Goal: Task Accomplishment & Management: Manage account settings

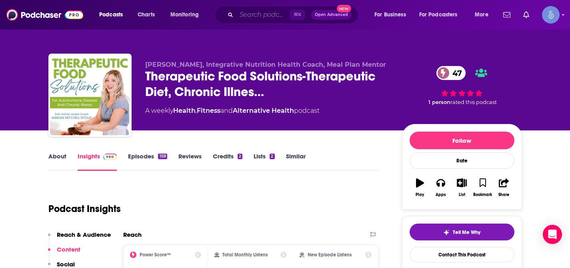
click at [259, 16] on input "Search podcasts, credits, & more..." at bounding box center [264, 14] width 54 height 13
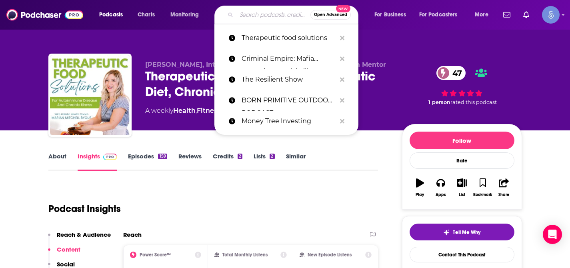
paste input "ENT to the people"
type input "ENT to the people"
click at [259, 16] on input "ENT to the people" at bounding box center [274, 14] width 74 height 13
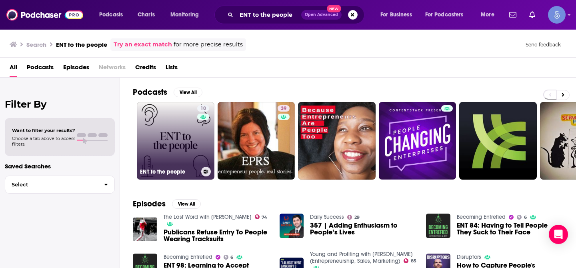
click at [175, 141] on link "10 ENT to the people" at bounding box center [176, 141] width 78 height 78
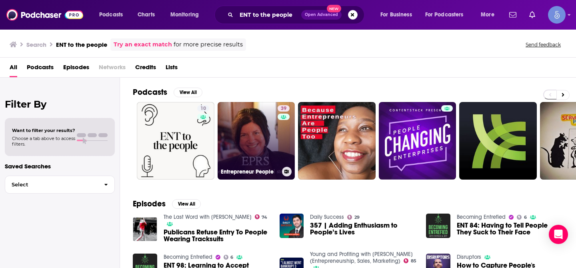
click at [230, 136] on link "39 Entrepreneur People" at bounding box center [257, 141] width 78 height 78
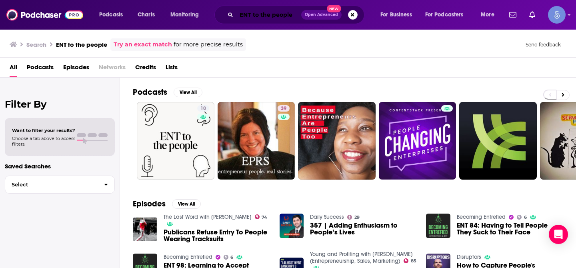
click at [261, 15] on input "ENT to the people" at bounding box center [269, 14] width 65 height 13
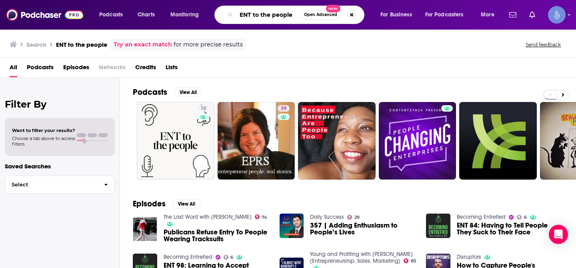
click at [261, 15] on input "ENT to the people" at bounding box center [269, 14] width 64 height 13
type input "ENT"
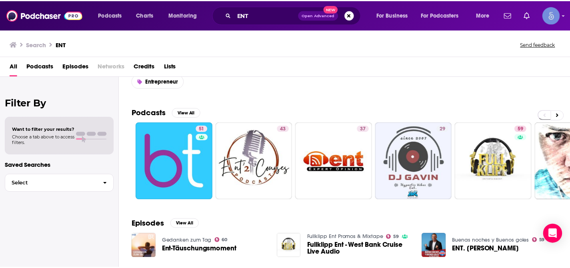
scroll to position [27, 0]
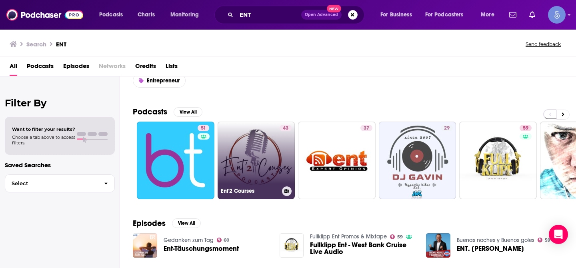
click at [251, 149] on link "43 Ent'2 Courses" at bounding box center [257, 161] width 78 height 78
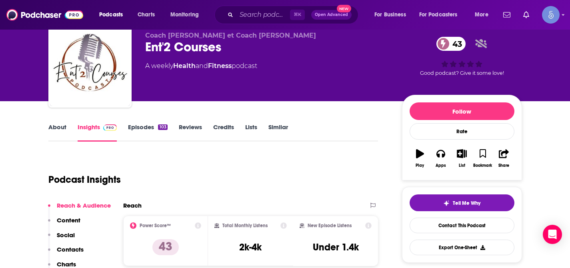
scroll to position [27, 0]
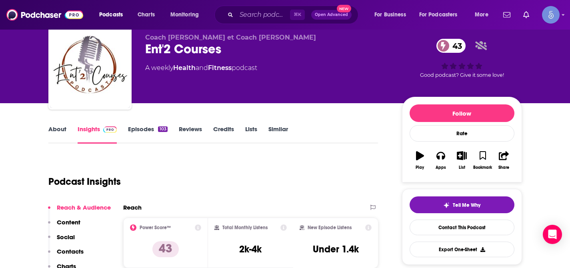
click at [54, 128] on link "About" at bounding box center [57, 134] width 18 height 18
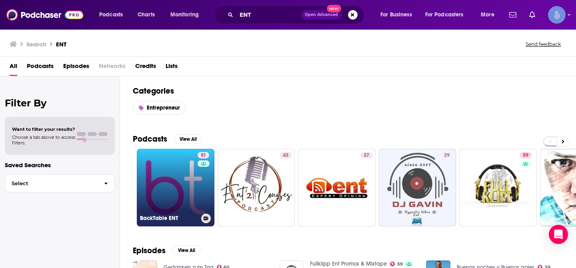
click at [161, 175] on link "51 BackTable ENT" at bounding box center [176, 188] width 78 height 78
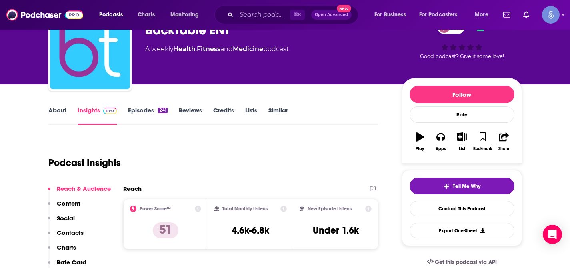
scroll to position [18, 0]
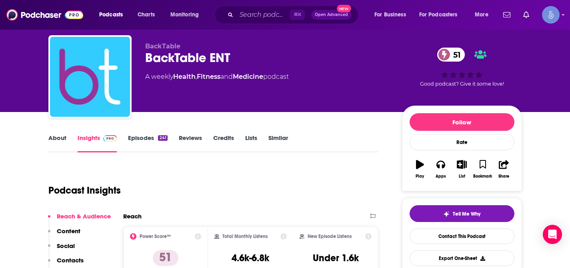
click at [58, 140] on link "About" at bounding box center [57, 143] width 18 height 18
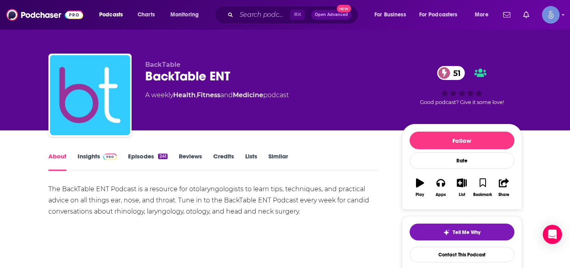
click at [97, 159] on link "Insights" at bounding box center [98, 161] width 40 height 18
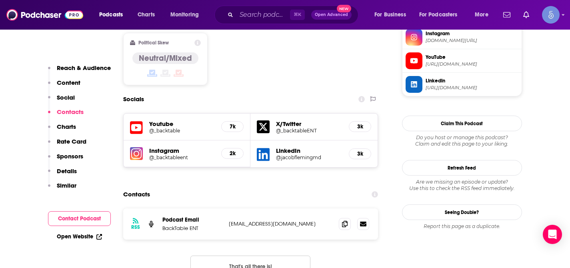
scroll to position [616, 0]
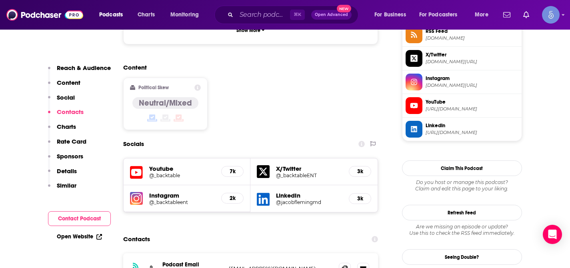
click at [233, 195] on h5 "2k" at bounding box center [232, 198] width 9 height 7
click at [163, 192] on h5 "Instagram" at bounding box center [182, 196] width 66 height 8
click at [135, 192] on img at bounding box center [136, 198] width 13 height 13
click at [344, 265] on icon at bounding box center [345, 268] width 6 height 6
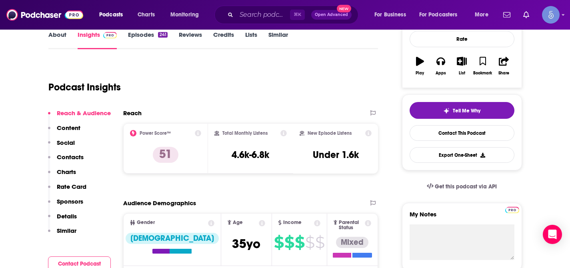
scroll to position [84, 0]
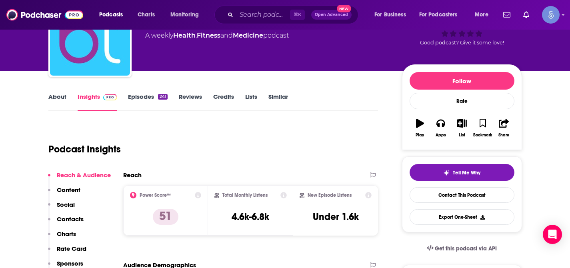
scroll to position [63, 0]
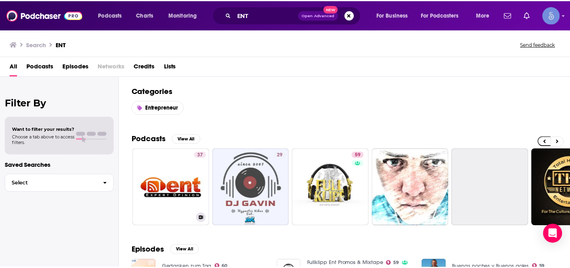
scroll to position [0, 168]
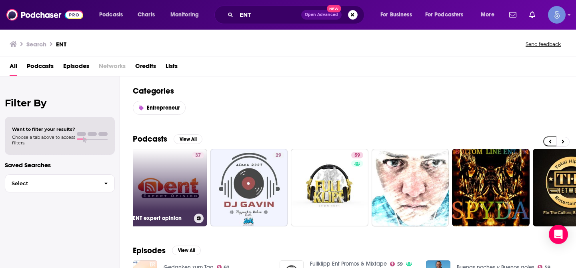
click at [170, 174] on link "37 ENT expert opinion" at bounding box center [169, 188] width 78 height 78
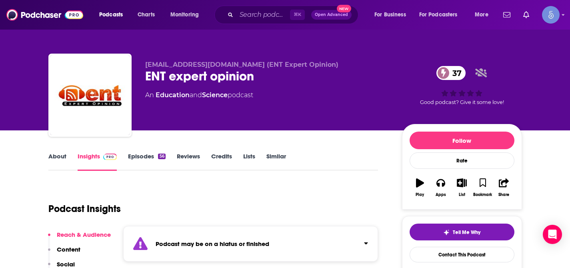
scroll to position [29, 0]
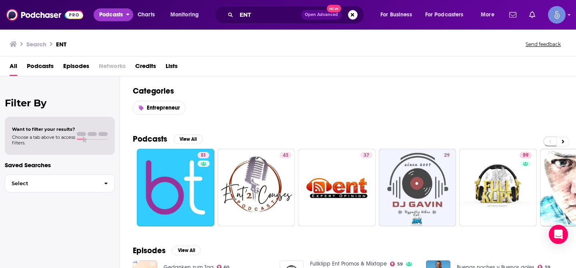
click at [108, 15] on span "Podcasts" at bounding box center [111, 14] width 24 height 11
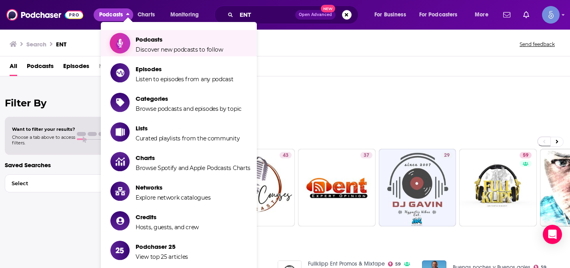
click at [169, 49] on span "Discover new podcasts to follow" at bounding box center [180, 49] width 88 height 7
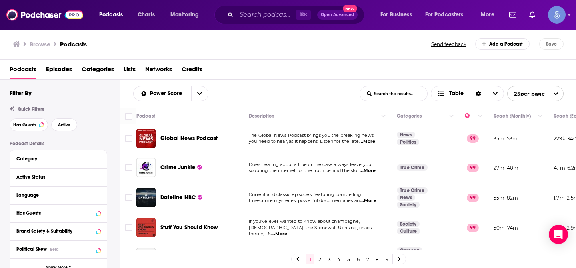
click at [385, 94] on input "List Search Input" at bounding box center [393, 93] width 67 height 14
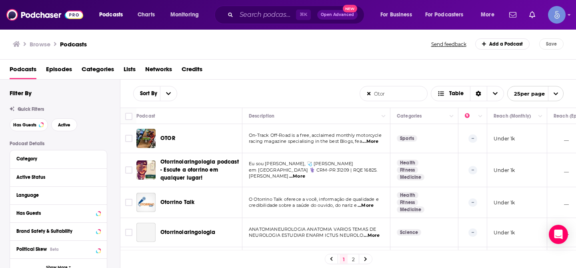
click at [381, 92] on input "Otor" at bounding box center [393, 93] width 67 height 14
paste input "laryngology"
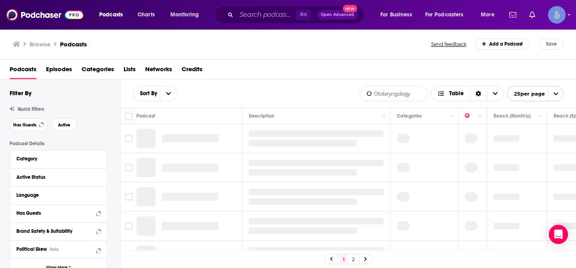
type input "Otolaryngology"
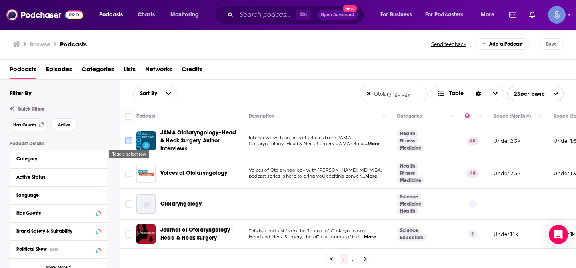
click at [128, 140] on input "Toggle select row" at bounding box center [128, 140] width 7 height 7
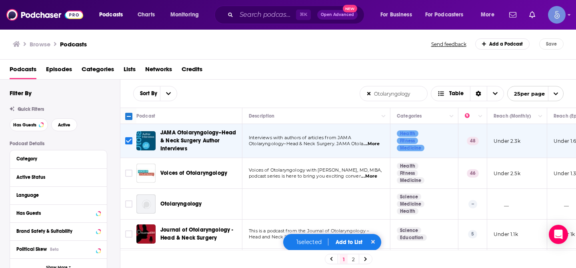
click at [346, 243] on button "Add to List" at bounding box center [349, 242] width 40 height 7
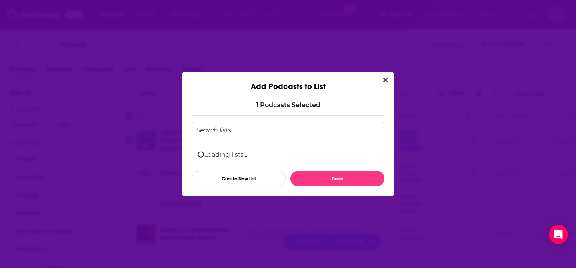
click at [385, 92] on div "1 Podcast s Selected Loading lists... Create New List Done" at bounding box center [288, 144] width 212 height 104
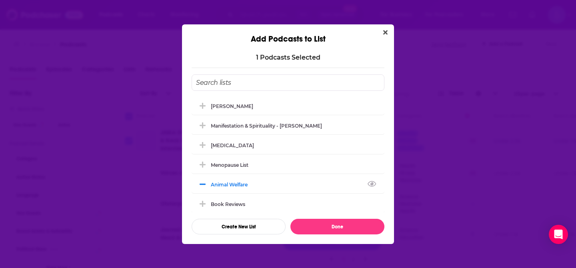
click at [237, 83] on input "Add Podcast To List" at bounding box center [288, 82] width 193 height 16
click at [235, 227] on button "Create New List" at bounding box center [239, 227] width 94 height 16
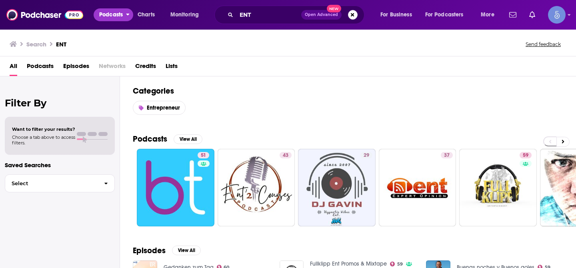
click at [109, 18] on span "Podcasts" at bounding box center [111, 14] width 24 height 11
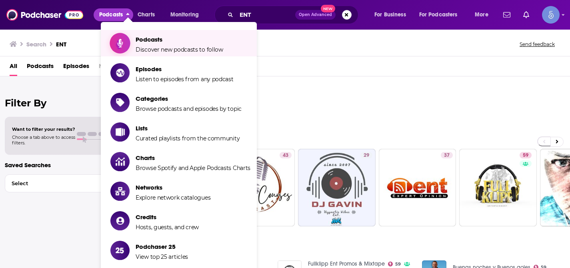
click at [154, 51] on span "Discover new podcasts to follow" at bounding box center [180, 49] width 88 height 7
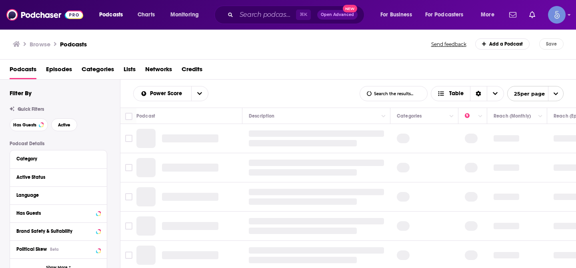
click at [381, 96] on input "List Search Input" at bounding box center [393, 93] width 67 height 14
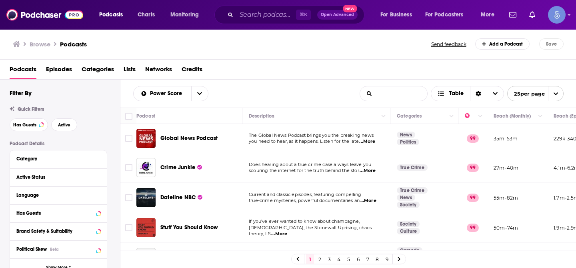
type input "Otolaryngology"
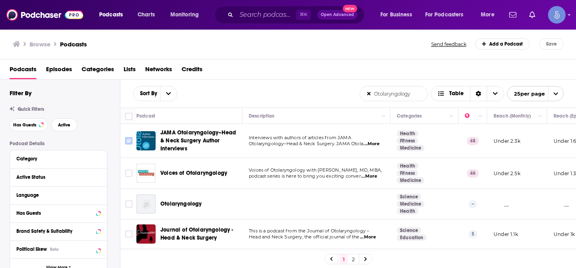
click at [128, 142] on input "Toggle select row" at bounding box center [128, 140] width 7 height 7
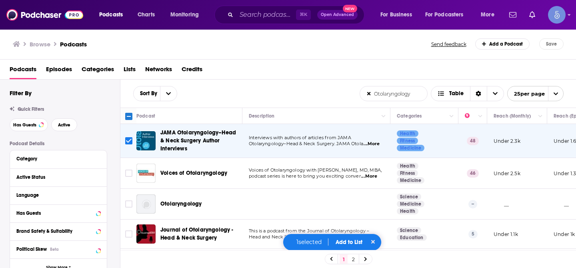
click at [344, 244] on button "Add to List" at bounding box center [349, 242] width 40 height 7
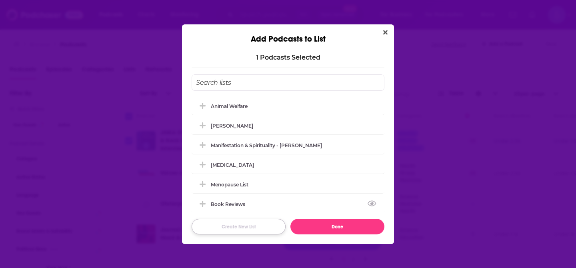
click at [241, 227] on button "Create New List" at bounding box center [239, 227] width 94 height 16
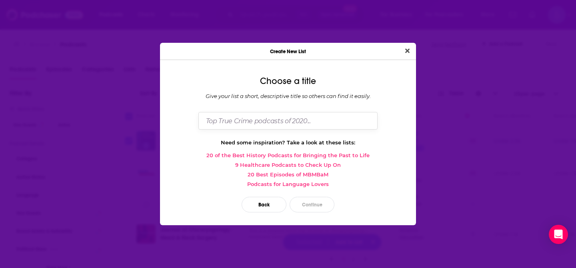
click at [253, 124] on input "Dialog" at bounding box center [288, 120] width 179 height 17
type input "Dr. Ben's Guests List"
click at [319, 203] on button "Continue" at bounding box center [312, 205] width 45 height 16
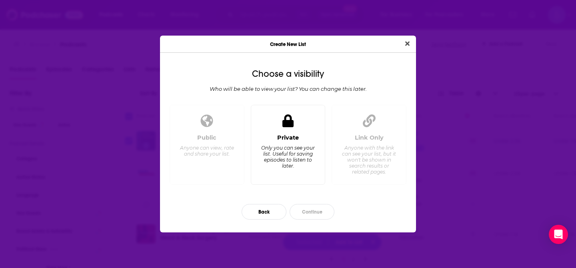
click at [305, 181] on div "Private Only you can see your list. Useful for saving episodes to listen to lat…" at bounding box center [288, 145] width 75 height 80
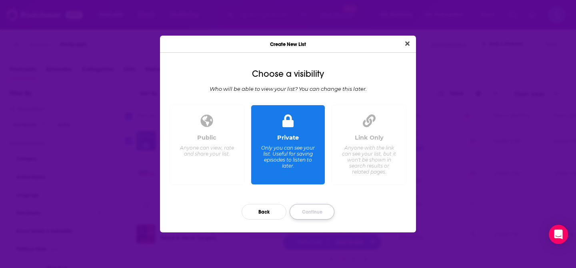
click at [313, 213] on button "Continue" at bounding box center [312, 212] width 45 height 16
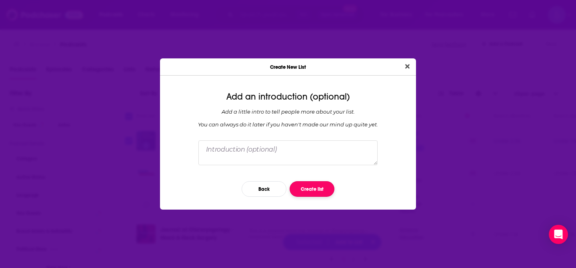
click at [311, 189] on button "Create list" at bounding box center [312, 189] width 45 height 16
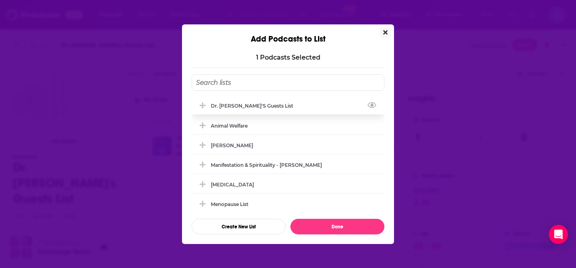
click at [277, 107] on div "Dr. Ben's Guests List" at bounding box center [288, 106] width 193 height 18
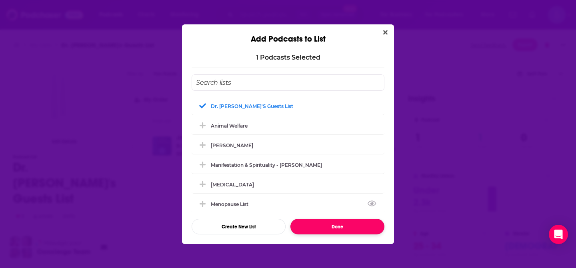
click at [317, 223] on button "Done" at bounding box center [338, 227] width 94 height 16
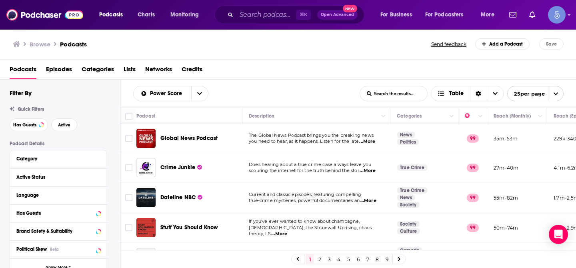
click at [377, 94] on input "List Search Input" at bounding box center [393, 93] width 67 height 14
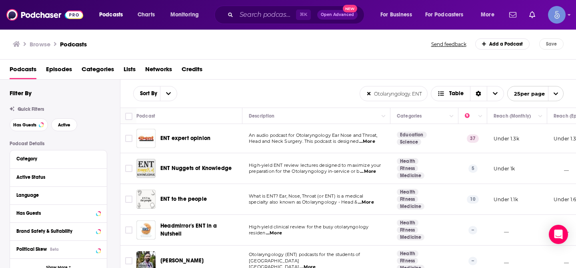
scroll to position [17, 0]
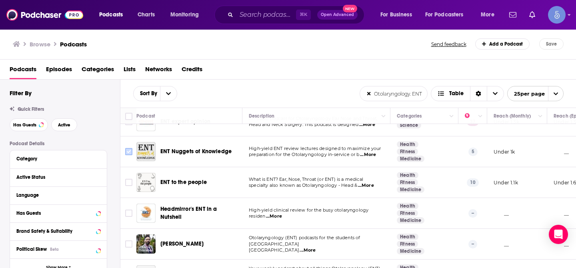
click at [129, 154] on input "Toggle select row" at bounding box center [128, 151] width 7 height 7
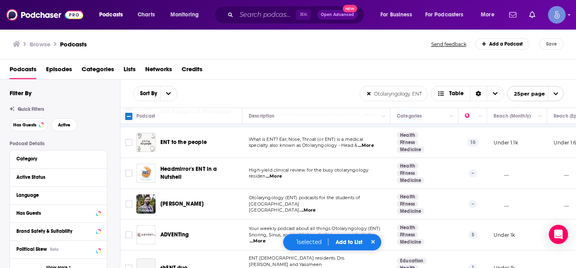
scroll to position [59, 0]
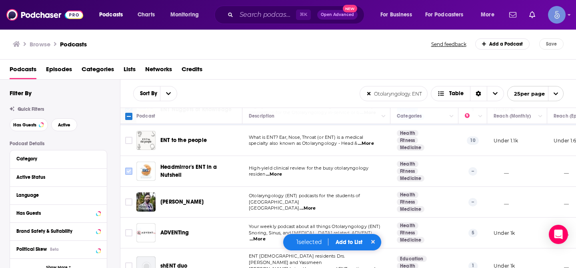
click at [128, 170] on input "Toggle select row" at bounding box center [128, 171] width 7 height 7
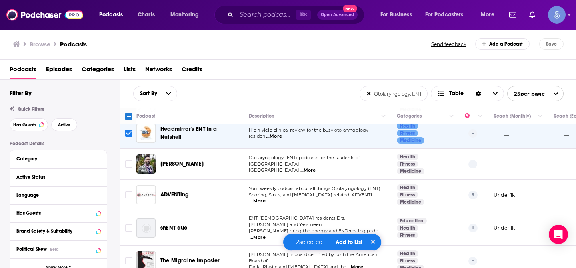
scroll to position [100, 0]
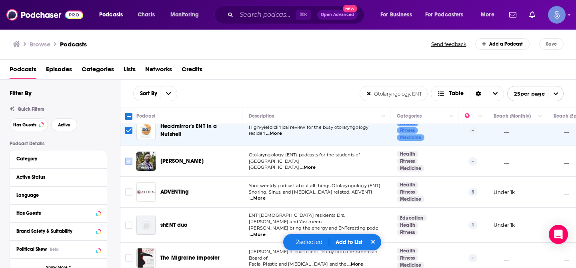
click at [126, 164] on input "Toggle select row" at bounding box center [128, 161] width 7 height 7
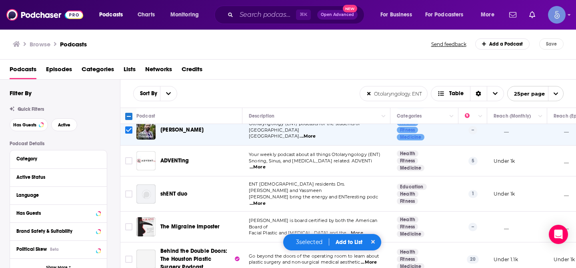
scroll to position [136, 0]
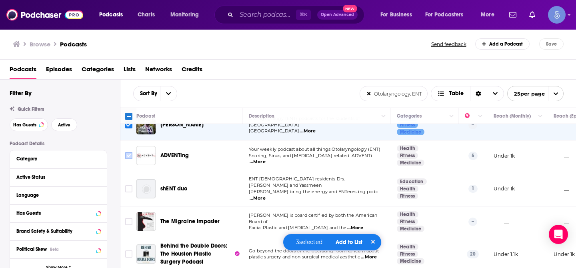
click at [127, 154] on input "Toggle select row" at bounding box center [128, 155] width 7 height 7
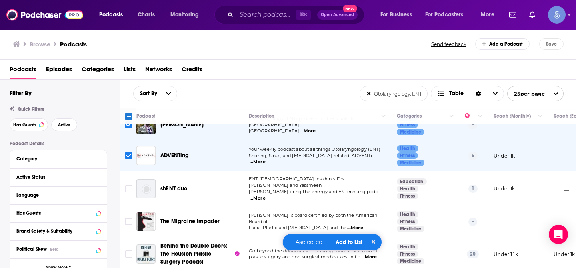
scroll to position [139, 0]
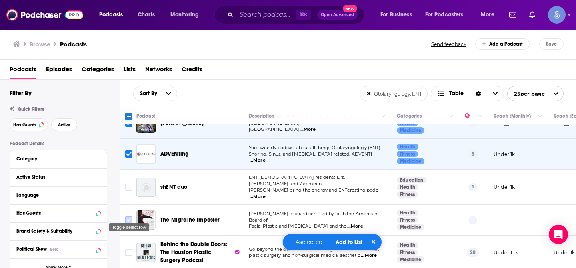
click at [128, 217] on input "Toggle select row" at bounding box center [128, 220] width 7 height 7
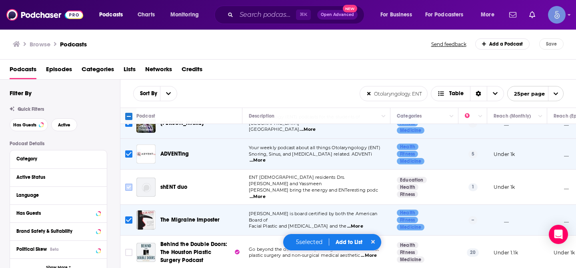
click at [130, 184] on input "Toggle select row" at bounding box center [128, 187] width 7 height 7
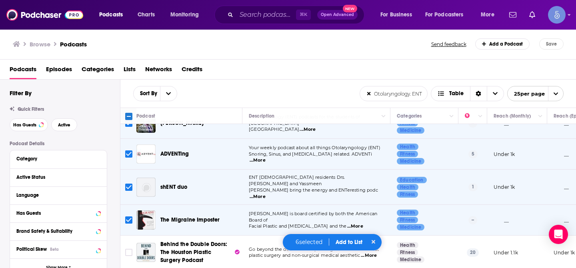
click at [349, 239] on button "Add to List" at bounding box center [349, 242] width 40 height 7
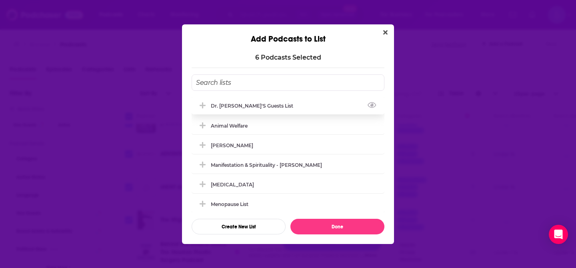
click at [282, 107] on div "Dr. Ben's Guests List" at bounding box center [288, 106] width 193 height 18
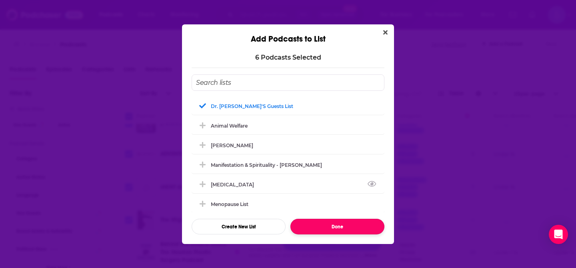
click at [331, 228] on button "Done" at bounding box center [338, 227] width 94 height 16
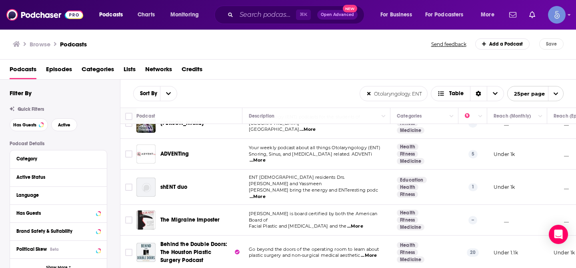
click at [411, 96] on input "Otolaryngology. ENT" at bounding box center [393, 93] width 67 height 14
click at [417, 94] on input "Otolaryngology. ENT" at bounding box center [393, 93] width 67 height 14
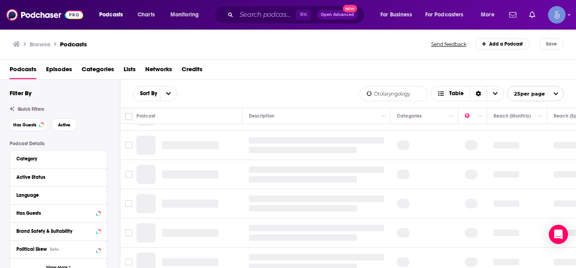
type input "Otolaryngology"
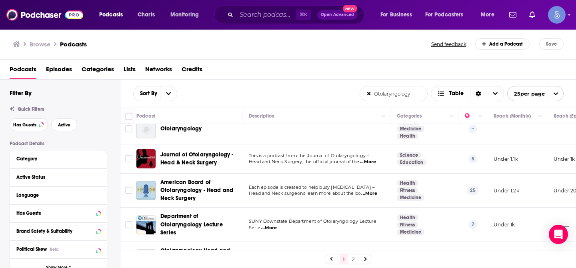
scroll to position [76, 0]
click at [128, 156] on input "Toggle select row" at bounding box center [128, 158] width 7 height 7
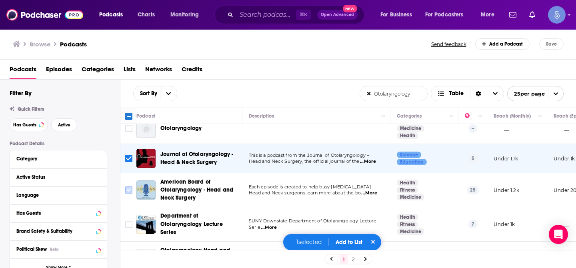
click at [129, 192] on input "Toggle select row" at bounding box center [128, 190] width 7 height 7
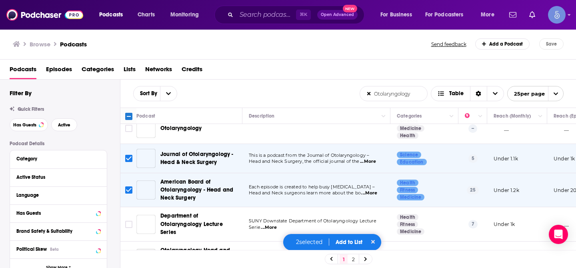
scroll to position [100, 0]
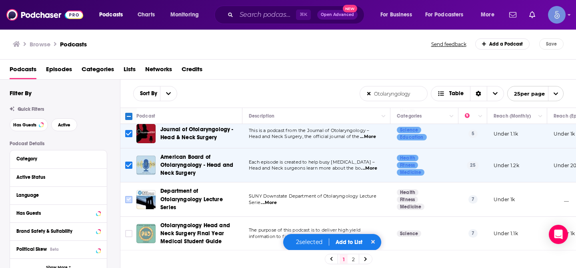
click at [129, 200] on input "Toggle select row" at bounding box center [128, 199] width 7 height 7
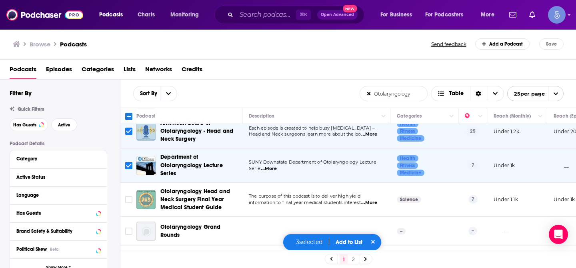
scroll to position [135, 0]
click at [129, 200] on input "Toggle select row" at bounding box center [128, 199] width 7 height 7
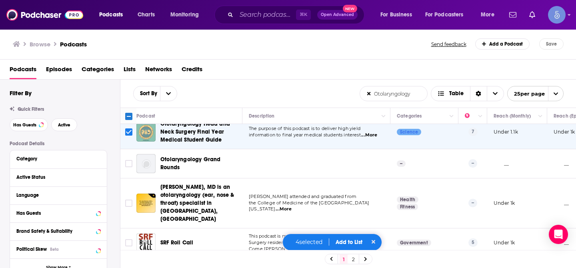
scroll to position [205, 0]
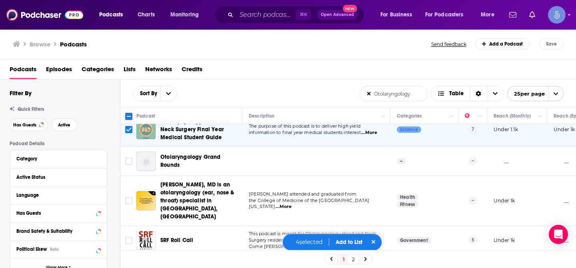
click at [129, 200] on icon "Toggle select row" at bounding box center [129, 201] width 10 height 10
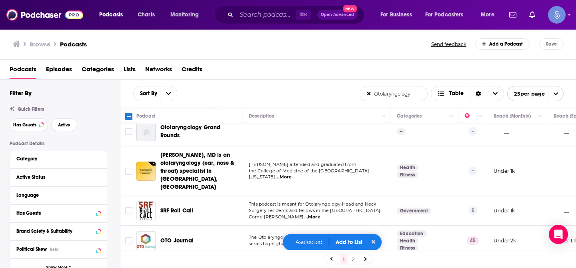
scroll to position [237, 0]
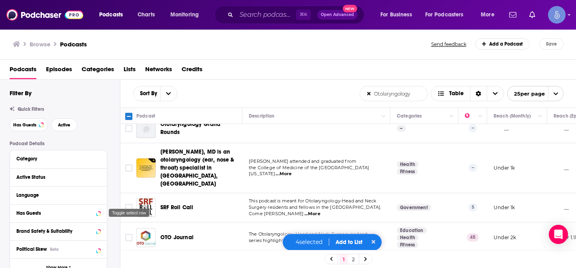
click at [129, 204] on input "Toggle select row" at bounding box center [128, 207] width 7 height 7
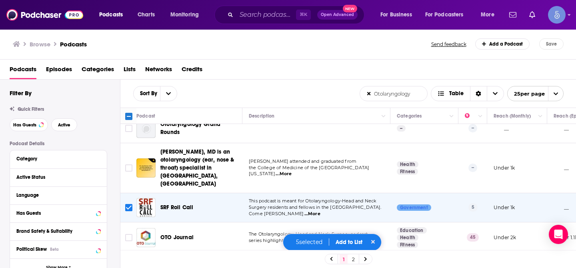
scroll to position [265, 0]
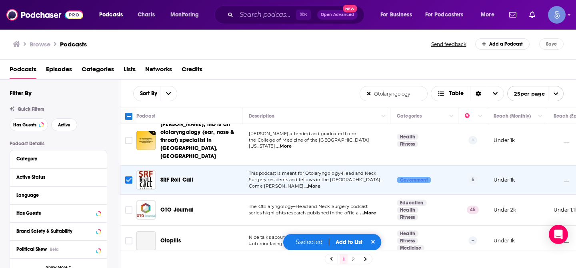
click at [129, 207] on input "Toggle select row" at bounding box center [128, 210] width 7 height 7
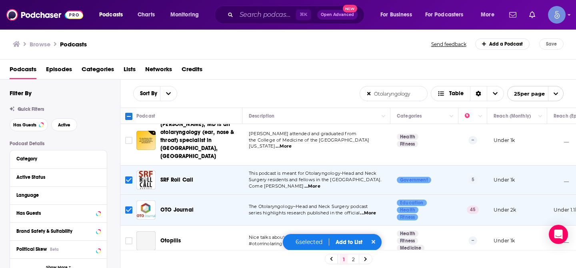
scroll to position [297, 0]
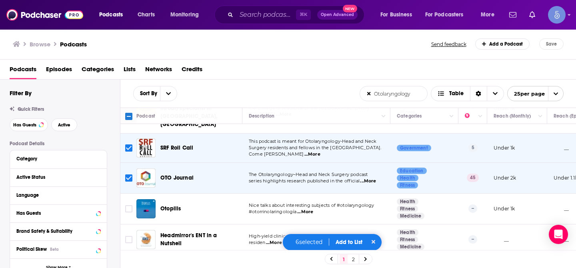
click at [129, 205] on input "Toggle select row" at bounding box center [128, 208] width 7 height 7
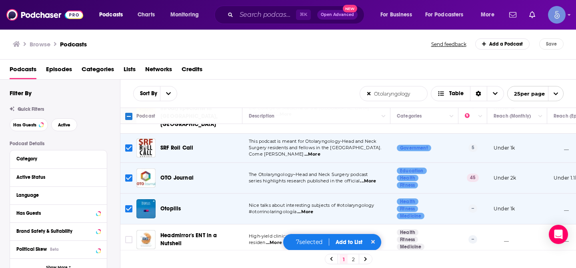
scroll to position [325, 0]
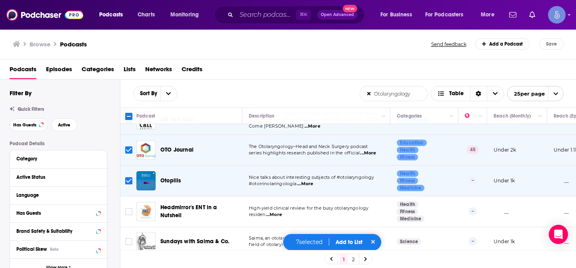
click at [129, 208] on input "Toggle select row" at bounding box center [128, 211] width 7 height 7
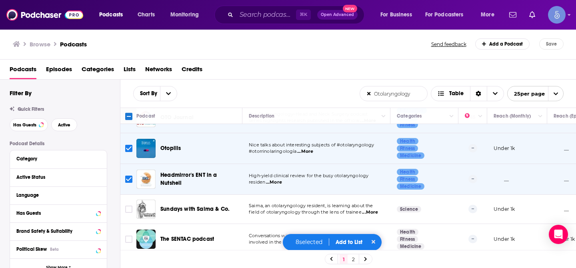
scroll to position [360, 0]
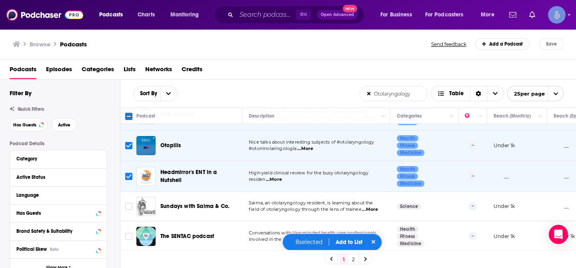
click at [129, 203] on input "Toggle select row" at bounding box center [128, 206] width 7 height 7
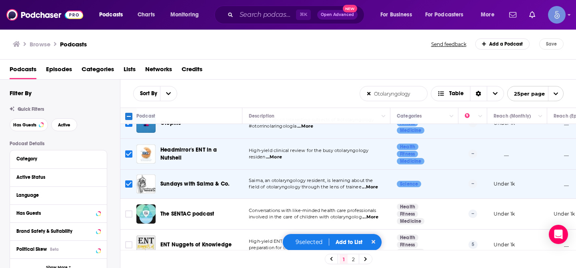
scroll to position [387, 0]
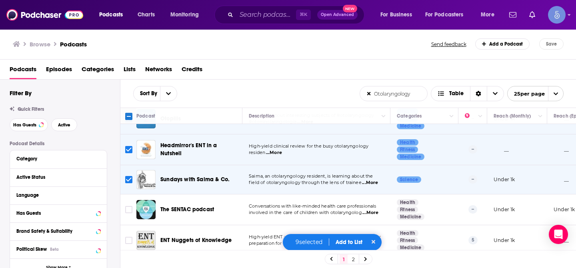
click at [129, 206] on input "Toggle select row" at bounding box center [128, 209] width 7 height 7
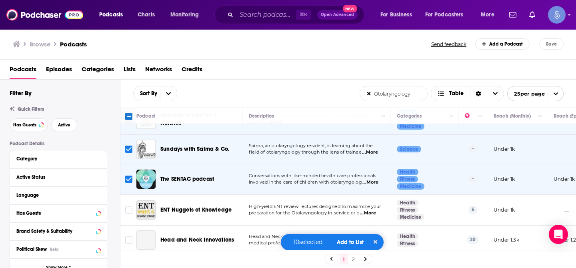
scroll to position [420, 0]
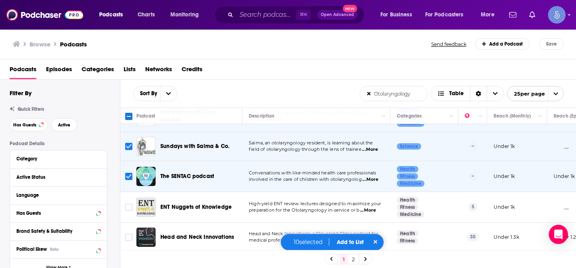
click at [129, 204] on input "Toggle select row" at bounding box center [128, 207] width 7 height 7
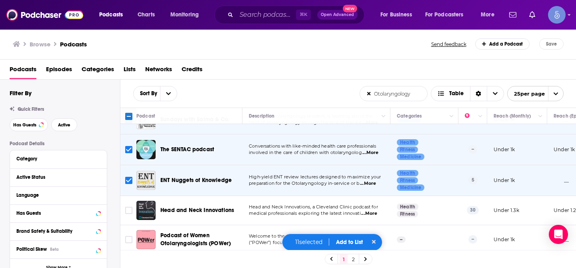
scroll to position [450, 0]
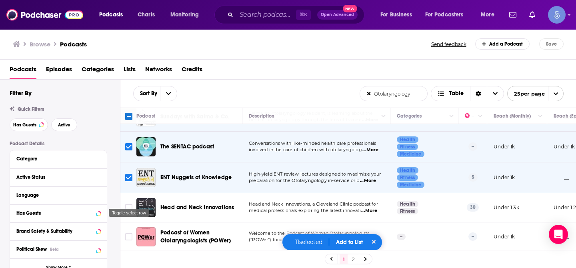
click at [129, 204] on input "Toggle select row" at bounding box center [128, 207] width 7 height 7
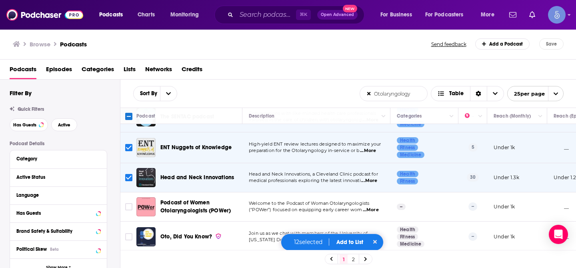
scroll to position [480, 0]
click at [129, 203] on input "Toggle select row" at bounding box center [128, 206] width 7 height 7
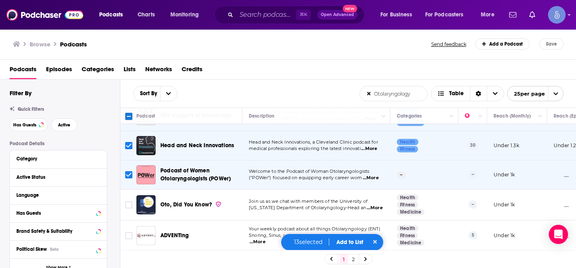
scroll to position [513, 0]
click at [129, 200] on div "Toggle select row" at bounding box center [129, 207] width 42 height 14
click at [128, 201] on input "Toggle select row" at bounding box center [128, 204] width 7 height 7
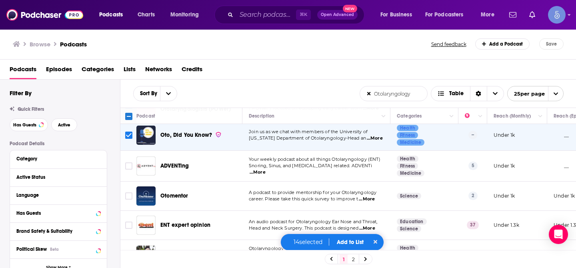
scroll to position [578, 0]
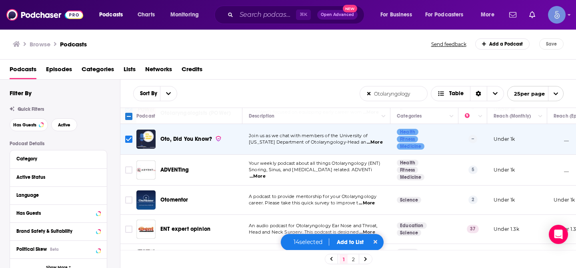
click at [128, 197] on input "Toggle select row" at bounding box center [128, 200] width 7 height 7
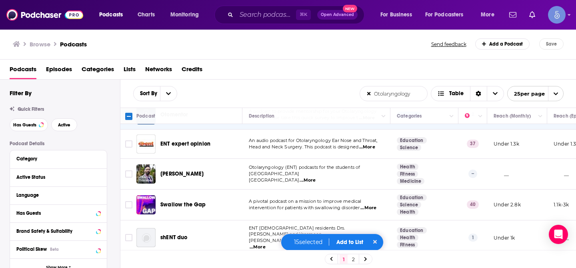
scroll to position [670, 0]
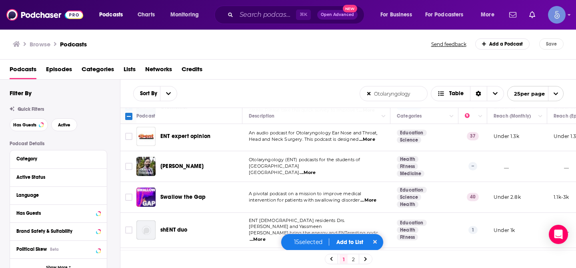
click at [128, 193] on icon "Toggle select row" at bounding box center [129, 198] width 10 height 10
click at [129, 194] on input "Toggle select row" at bounding box center [128, 197] width 7 height 7
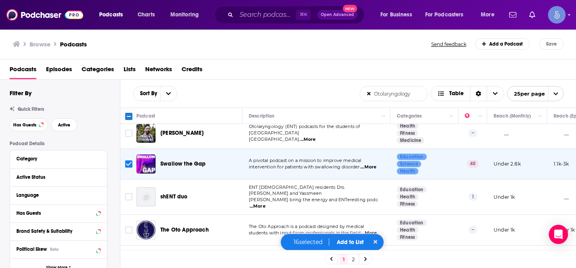
scroll to position [702, 0]
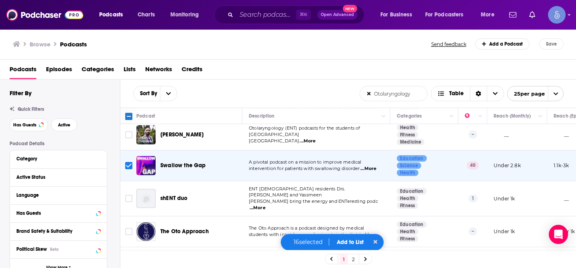
click at [129, 195] on input "Toggle select row" at bounding box center [128, 198] width 7 height 7
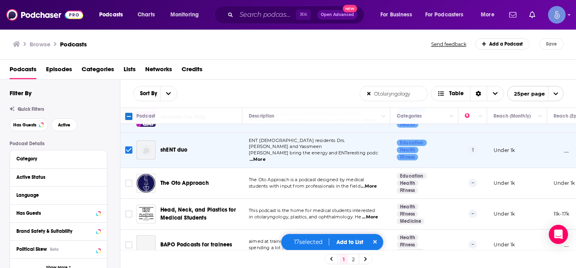
scroll to position [755, 0]
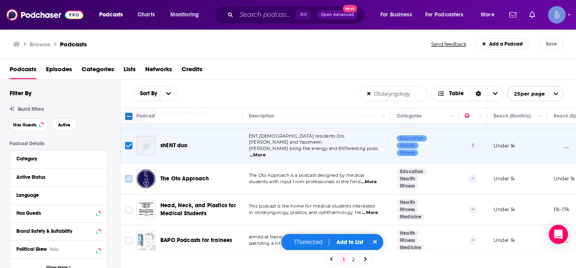
click at [129, 175] on input "Toggle select row" at bounding box center [128, 178] width 7 height 7
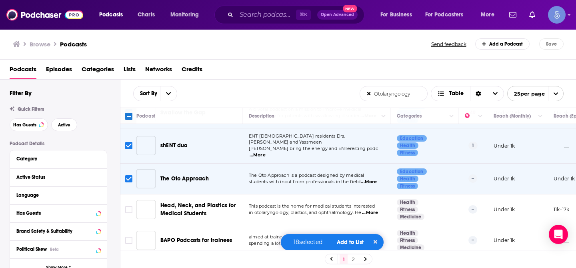
scroll to position [776, 0]
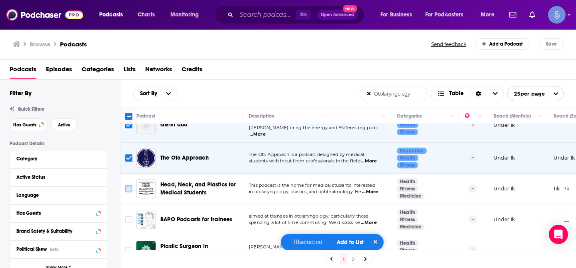
click at [128, 185] on input "Toggle select row" at bounding box center [128, 188] width 7 height 7
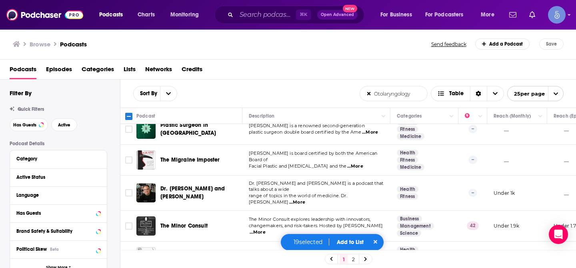
scroll to position [900, 0]
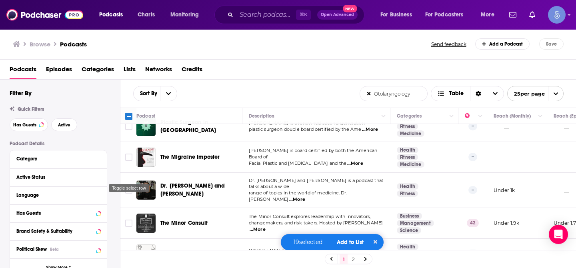
click at [128, 187] on input "Toggle select row" at bounding box center [128, 190] width 7 height 7
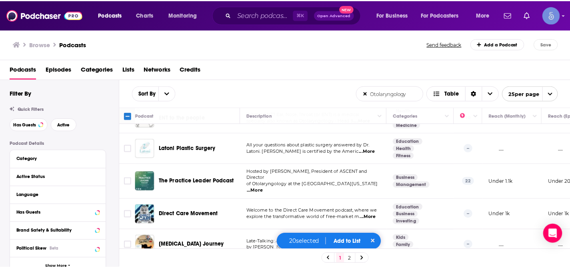
scroll to position [1038, 0]
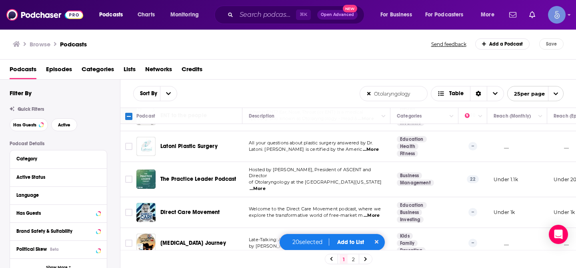
click at [344, 243] on button "Add to List" at bounding box center [351, 242] width 40 height 7
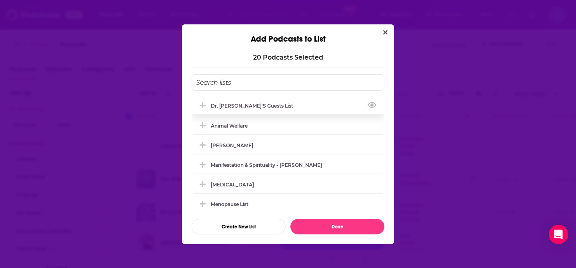
click at [303, 112] on div "Dr. Ben's Guests List" at bounding box center [288, 106] width 193 height 18
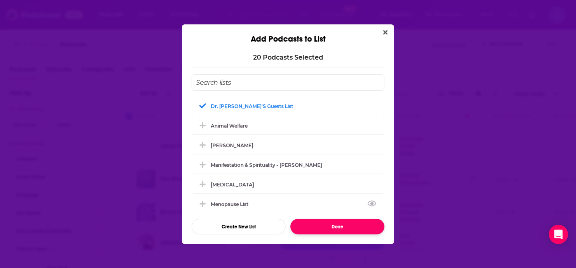
click at [336, 229] on button "Done" at bounding box center [338, 227] width 94 height 16
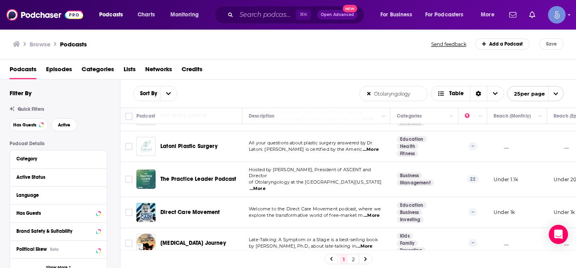
click at [567, 16] on div "Podcasts Charts Monitoring ⌘ K Open Advanced New For Business For Podcasters Mo…" at bounding box center [288, 15] width 576 height 30
click at [569, 16] on icon "Show profile menu" at bounding box center [569, 14] width 3 height 5
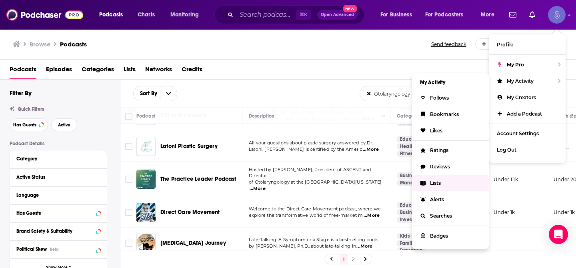
click at [443, 183] on link "Lists" at bounding box center [450, 183] width 77 height 16
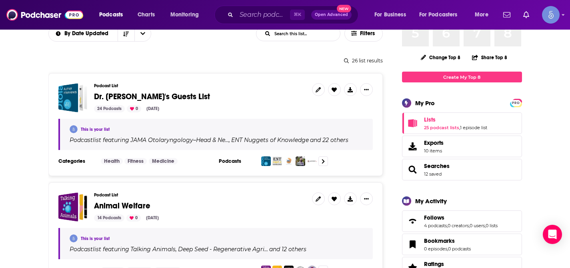
scroll to position [75, 0]
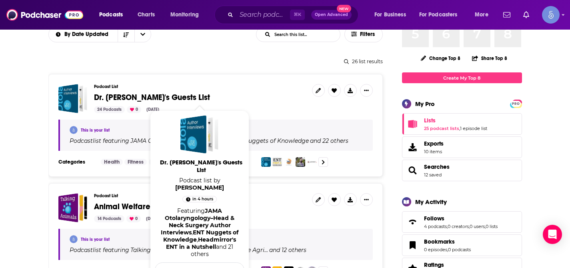
click at [132, 94] on span "Dr. Ben's Guests List" at bounding box center [152, 97] width 116 height 10
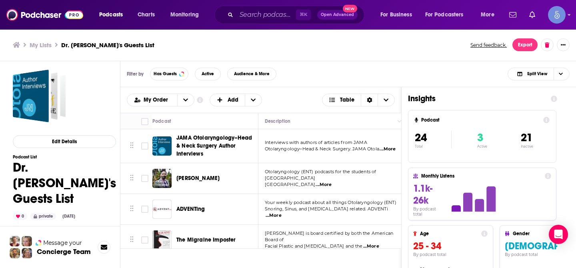
click at [222, 179] on div "Aaron Trinidade" at bounding box center [218, 179] width 83 height 8
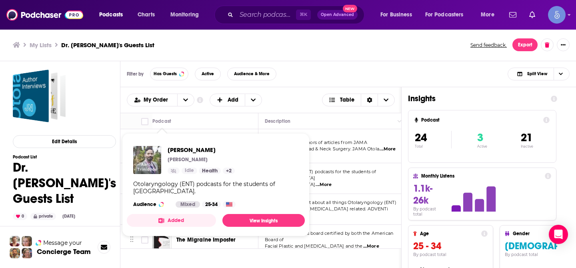
click at [147, 161] on img "Aaron Trinidade" at bounding box center [147, 160] width 28 height 28
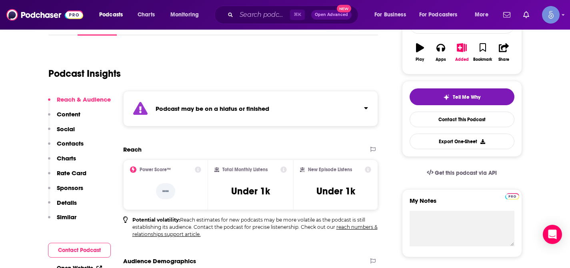
scroll to position [144, 0]
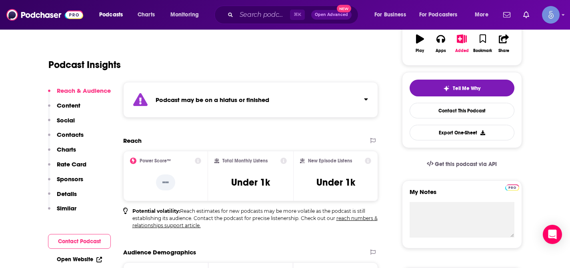
click at [367, 100] on icon "Click to expand status details" at bounding box center [367, 99] width 4 height 2
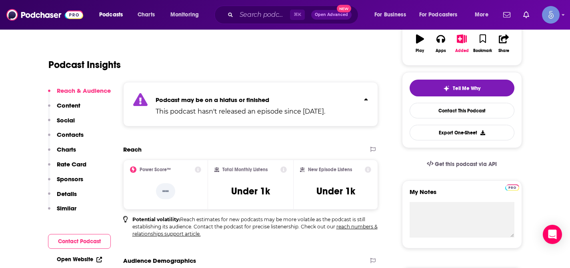
click at [367, 100] on icon "Click to expand status details" at bounding box center [367, 99] width 4 height 2
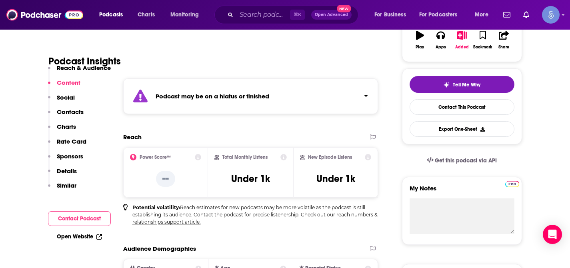
scroll to position [0, 0]
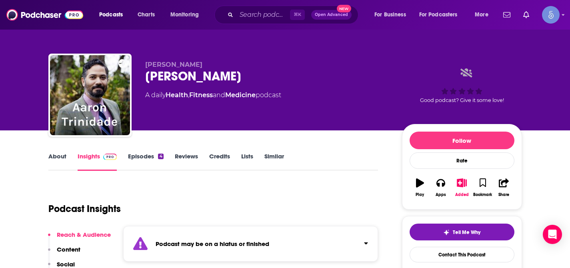
drag, startPoint x: 146, startPoint y: 65, endPoint x: 205, endPoint y: 64, distance: 58.4
click at [205, 64] on p "Aaron Trinidade" at bounding box center [267, 65] width 244 height 8
copy span "Aaron Trinidade"
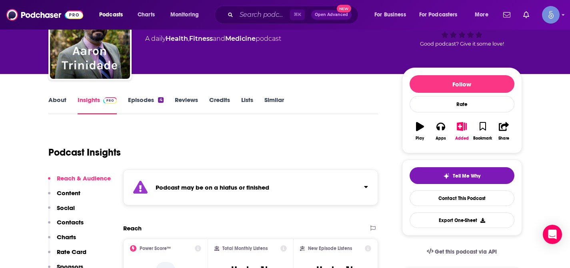
scroll to position [33, 0]
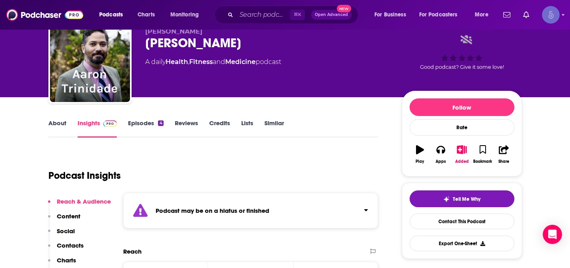
click at [563, 16] on icon "Show profile menu" at bounding box center [563, 14] width 3 height 5
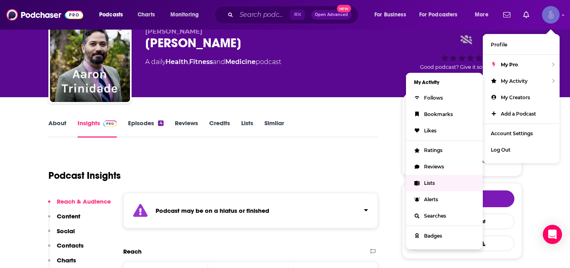
click at [427, 183] on span "Lists" at bounding box center [429, 183] width 11 height 6
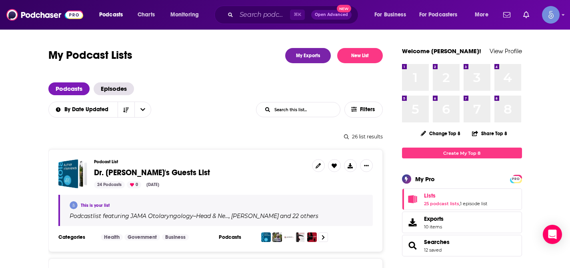
click at [113, 175] on span "Dr. Ben's Guests List" at bounding box center [152, 173] width 116 height 10
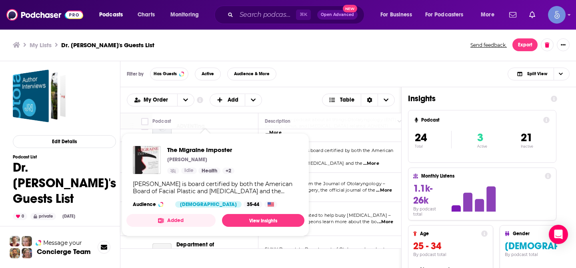
scroll to position [87, 0]
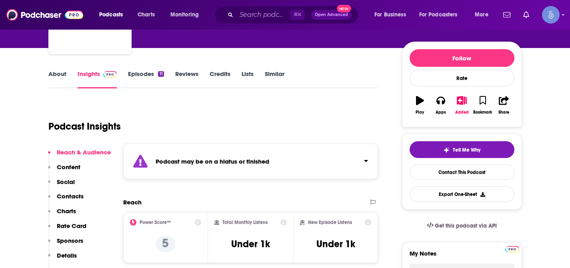
scroll to position [77, 0]
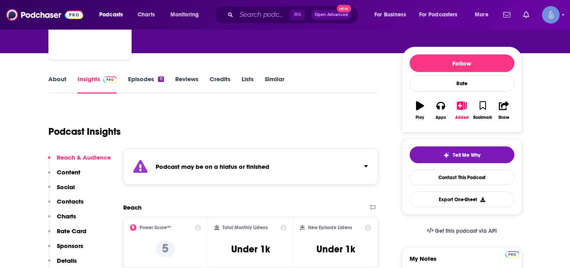
click at [368, 167] on icon "Click to expand status details" at bounding box center [366, 166] width 4 height 6
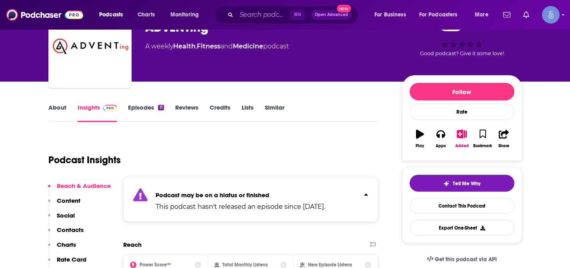
scroll to position [0, 0]
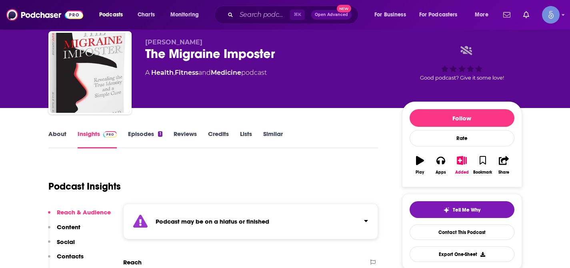
click at [365, 219] on icon "Click to expand status details" at bounding box center [366, 221] width 4 height 6
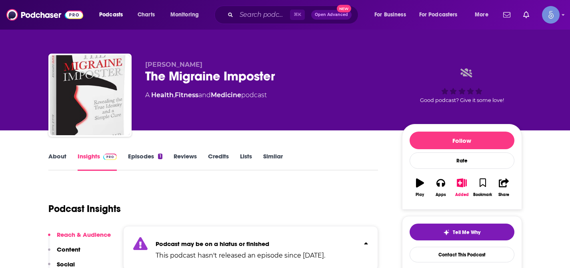
drag, startPoint x: 144, startPoint y: 65, endPoint x: 221, endPoint y: 66, distance: 76.5
click at [221, 66] on div "Dr. Kevin R. Smith The Migraine Imposter A Health , Fitness and Medicine podcas…" at bounding box center [285, 97] width 474 height 86
copy span "Dr. Kevin R. Smith"
click at [63, 157] on link "About" at bounding box center [57, 161] width 18 height 18
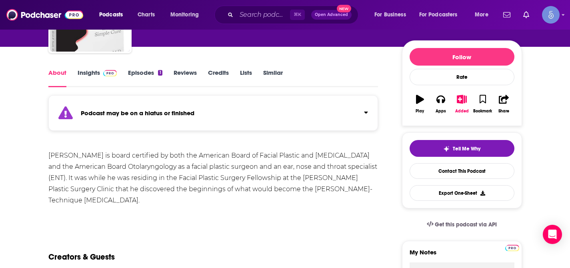
scroll to position [89, 0]
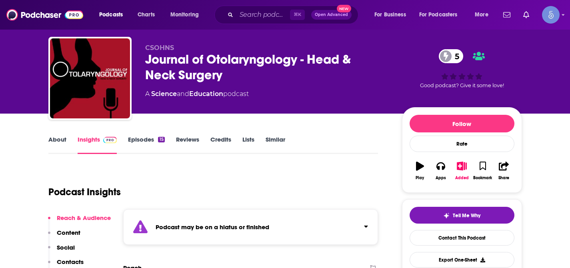
scroll to position [19, 0]
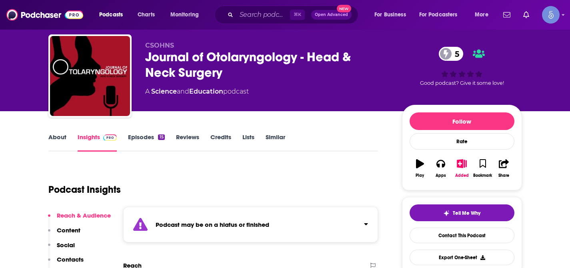
click at [367, 225] on icon "Click to expand status details" at bounding box center [366, 224] width 4 height 6
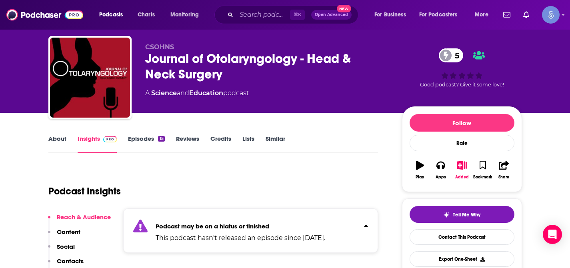
scroll to position [11, 0]
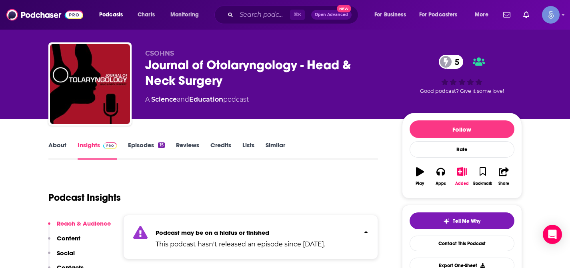
click at [51, 146] on link "About" at bounding box center [57, 150] width 18 height 18
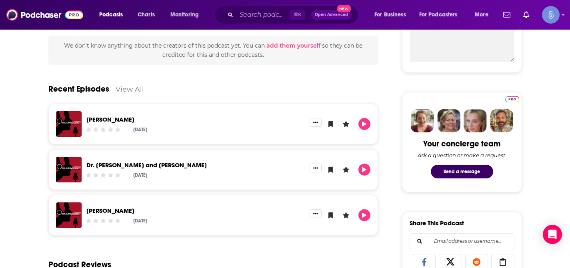
scroll to position [320, 0]
click at [317, 125] on button "Show More Button" at bounding box center [316, 122] width 12 height 9
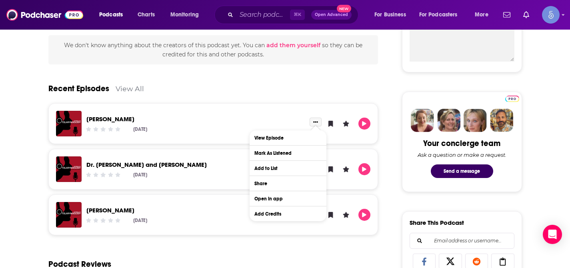
click at [317, 125] on button "Show More Button" at bounding box center [316, 122] width 12 height 9
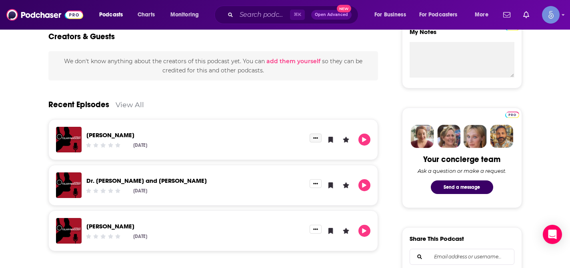
scroll to position [299, 0]
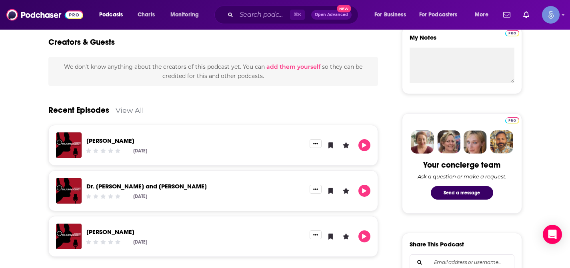
click at [209, 145] on div "[PERSON_NAME]" at bounding box center [195, 141] width 219 height 9
click at [116, 139] on link "[PERSON_NAME]" at bounding box center [110, 141] width 48 height 8
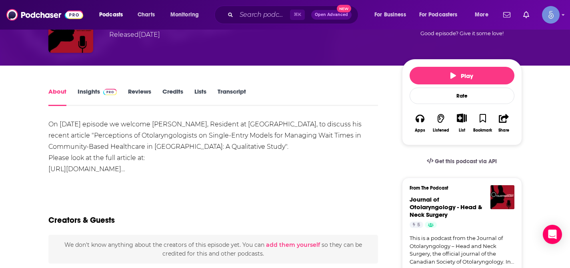
scroll to position [62, 0]
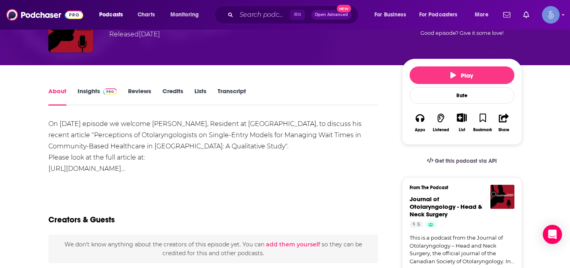
click at [49, 168] on link "[URL][DOMAIN_NAME]…" at bounding box center [86, 169] width 77 height 8
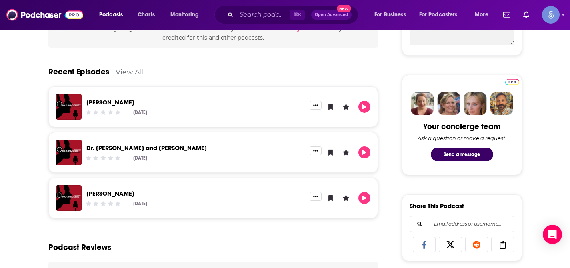
scroll to position [338, 0]
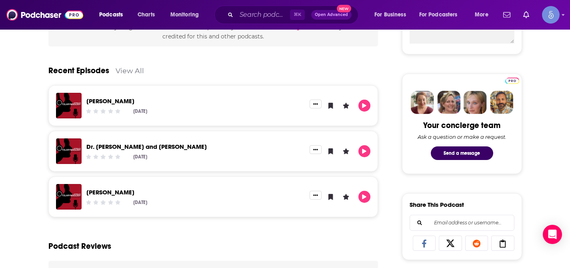
click at [133, 148] on link "Dr. [PERSON_NAME] and [PERSON_NAME]" at bounding box center [146, 147] width 120 height 8
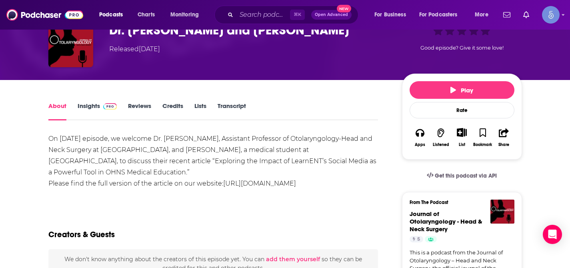
scroll to position [51, 0]
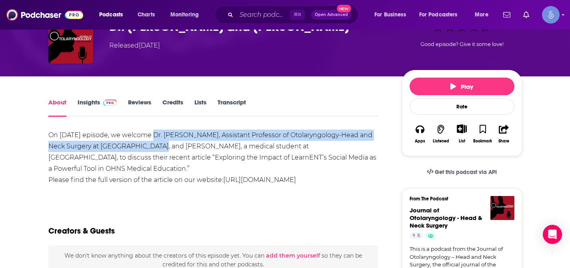
drag, startPoint x: 153, startPoint y: 138, endPoint x: 144, endPoint y: 149, distance: 14.8
click at [142, 149] on span ", we welcome Dr. [PERSON_NAME], Assistant Professor of Otolaryngology-Head and …" at bounding box center [210, 146] width 324 height 30
copy span "Dr. [PERSON_NAME], Assistant Professor of Otolaryngology-Head and Neck Surgery …"
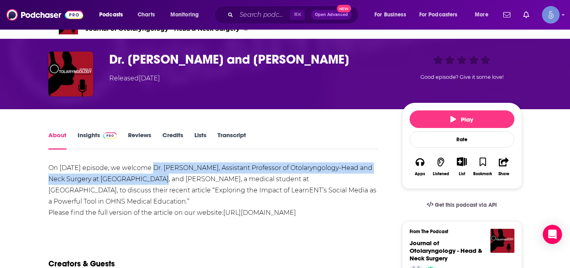
scroll to position [22, 0]
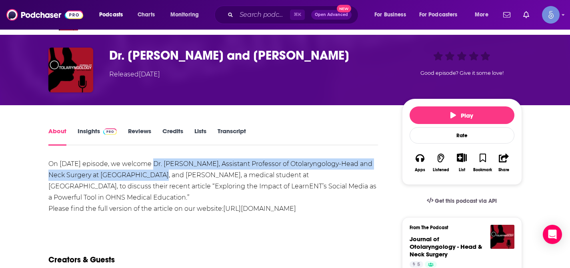
click at [273, 208] on link "[URL][DOMAIN_NAME]" at bounding box center [259, 209] width 73 height 8
